Goal: Task Accomplishment & Management: Complete application form

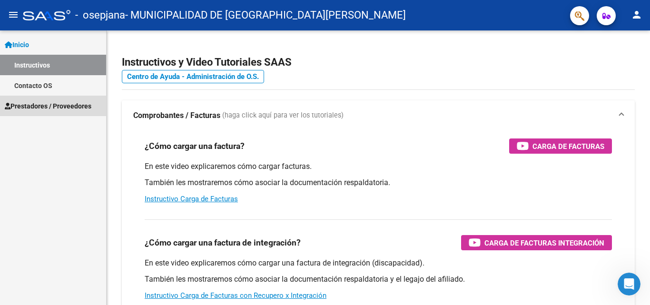
click at [40, 105] on span "Prestadores / Proveedores" at bounding box center [48, 106] width 87 height 10
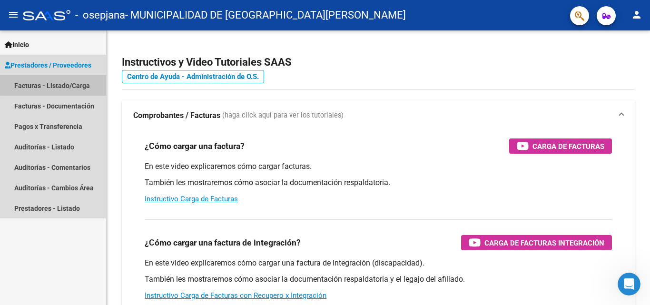
click at [59, 84] on link "Facturas - Listado/Carga" at bounding box center [53, 85] width 106 height 20
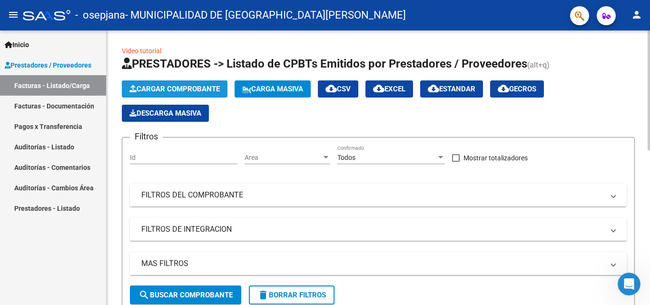
click at [174, 87] on span "Cargar Comprobante" at bounding box center [174, 89] width 90 height 9
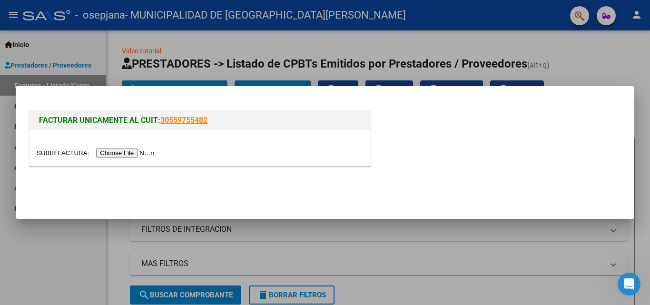
click at [120, 153] on input "file" at bounding box center [97, 153] width 120 height 10
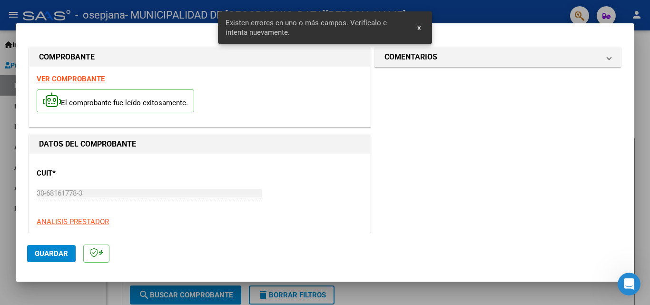
type input "1521"
type input "$ 29.360,00"
type input "[DATE]"
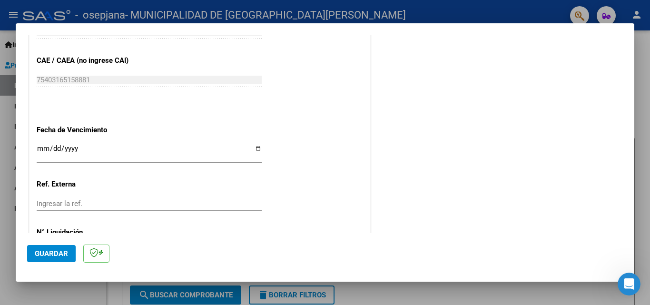
scroll to position [511, 0]
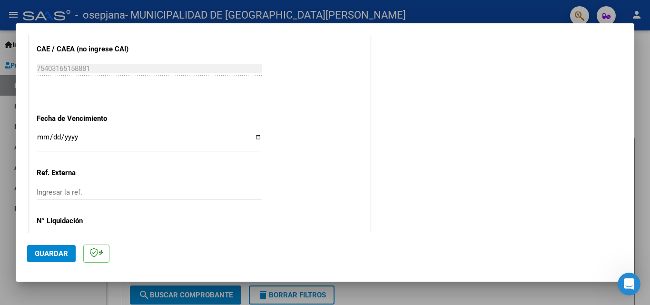
drag, startPoint x: 44, startPoint y: 139, endPoint x: 59, endPoint y: 143, distance: 15.2
click at [45, 139] on input "Ingresar la fecha" at bounding box center [149, 140] width 225 height 15
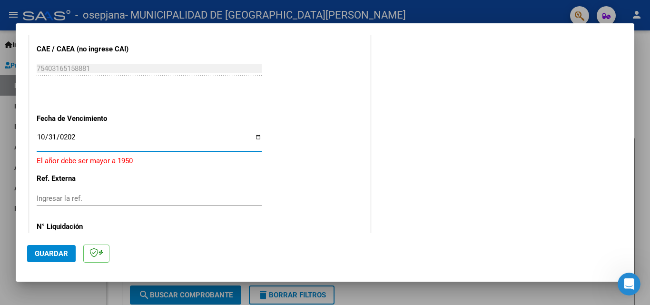
type input "[DATE]"
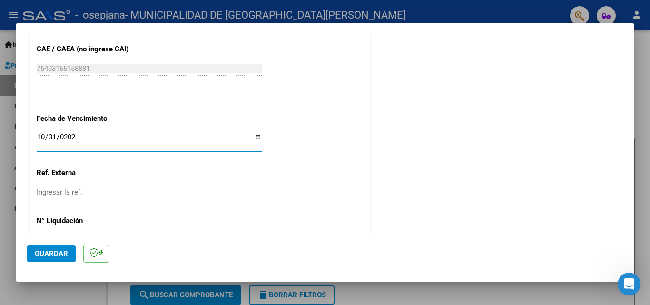
click at [53, 196] on input "Ingresar la ref." at bounding box center [149, 192] width 225 height 9
click at [44, 254] on span "Guardar" at bounding box center [51, 253] width 33 height 9
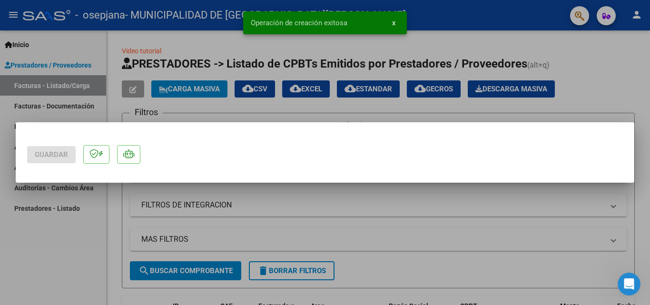
scroll to position [0, 0]
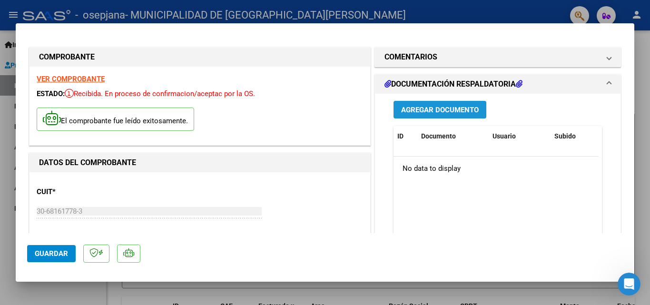
click at [433, 106] on span "Agregar Documento" at bounding box center [440, 110] width 78 height 9
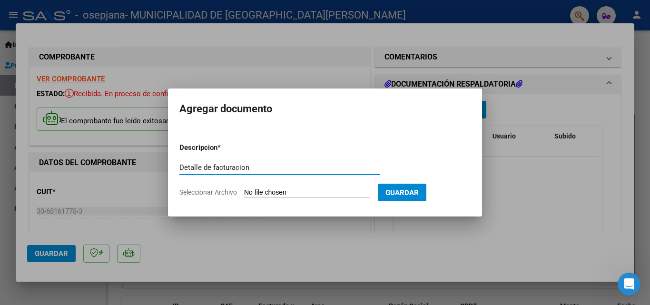
click at [213, 164] on input "Detalle de facturacion" at bounding box center [279, 167] width 201 height 9
type input "Detalle de prestaciones de la facturacion"
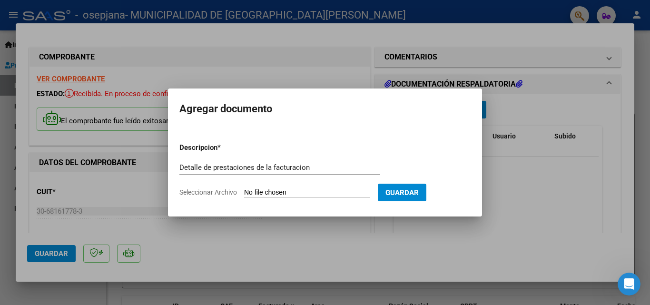
click at [251, 192] on input "Seleccionar Archivo" at bounding box center [307, 193] width 126 height 9
type input "C:\fakepath\FAC C003000001521_Detalle.PDF"
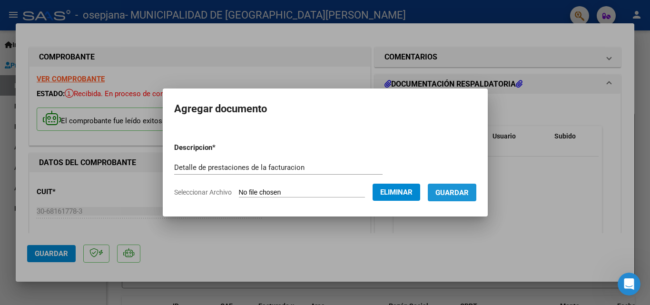
click at [453, 193] on span "Guardar" at bounding box center [452, 193] width 33 height 9
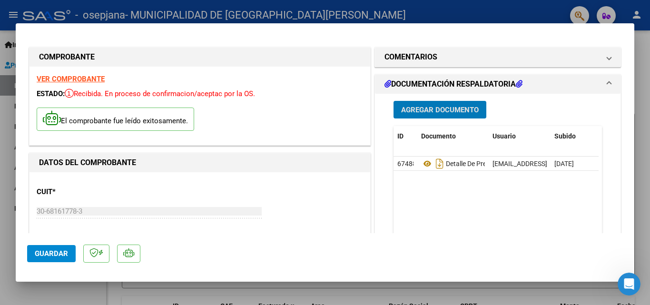
click at [439, 109] on span "Agregar Documento" at bounding box center [440, 110] width 78 height 9
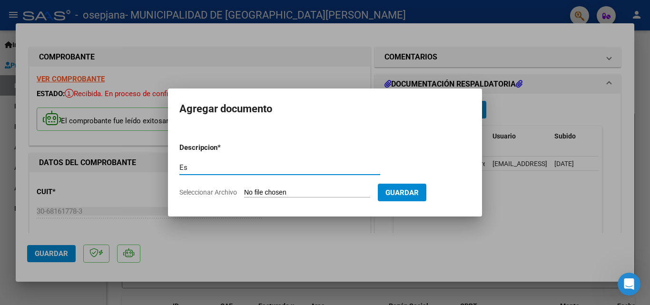
type input "E"
type input "a"
type input "Anexos de prestaciones escaneados."
click at [255, 195] on input "Seleccionar Archivo" at bounding box center [307, 193] width 126 height 9
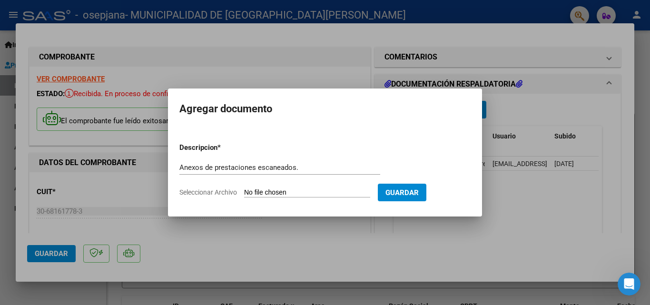
type input "C:\fakepath\OSEPJANA Anexo fact.0030-00001521.pdf"
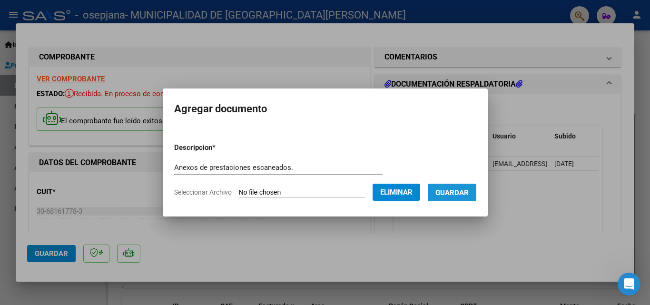
click at [452, 195] on span "Guardar" at bounding box center [452, 193] width 33 height 9
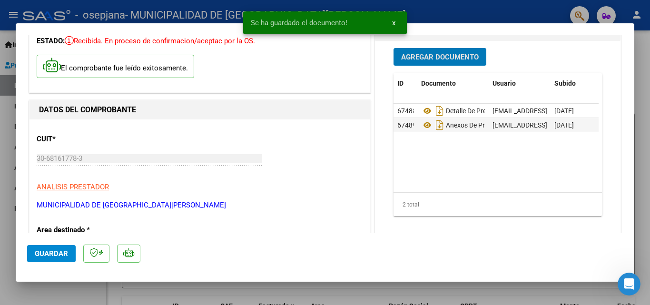
scroll to position [95, 0]
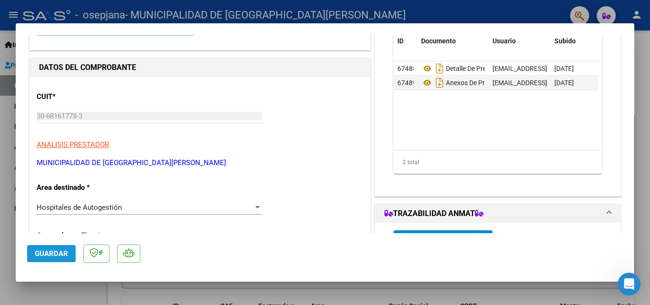
click at [50, 254] on span "Guardar" at bounding box center [51, 253] width 33 height 9
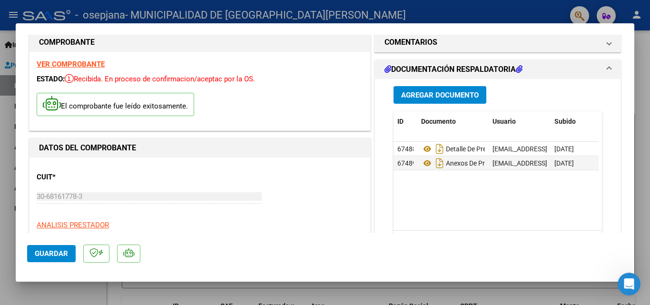
scroll to position [0, 0]
